Goal: Task Accomplishment & Management: Manage account settings

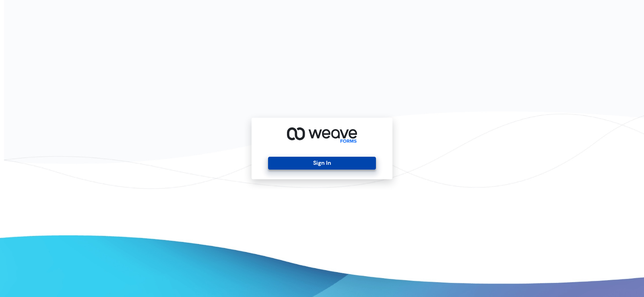
click at [313, 162] on button "Sign In" at bounding box center [321, 163] width 107 height 13
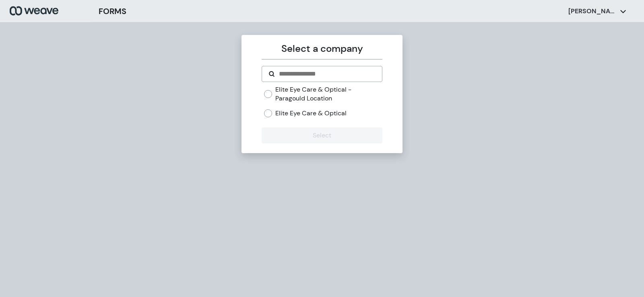
click at [273, 110] on div "Elite Eye Care & Optical" at bounding box center [323, 113] width 118 height 9
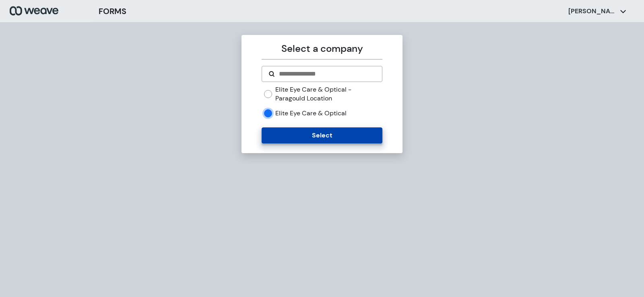
click at [283, 134] on button "Select" at bounding box center [322, 136] width 120 height 16
